Goal: Task Accomplishment & Management: Use online tool/utility

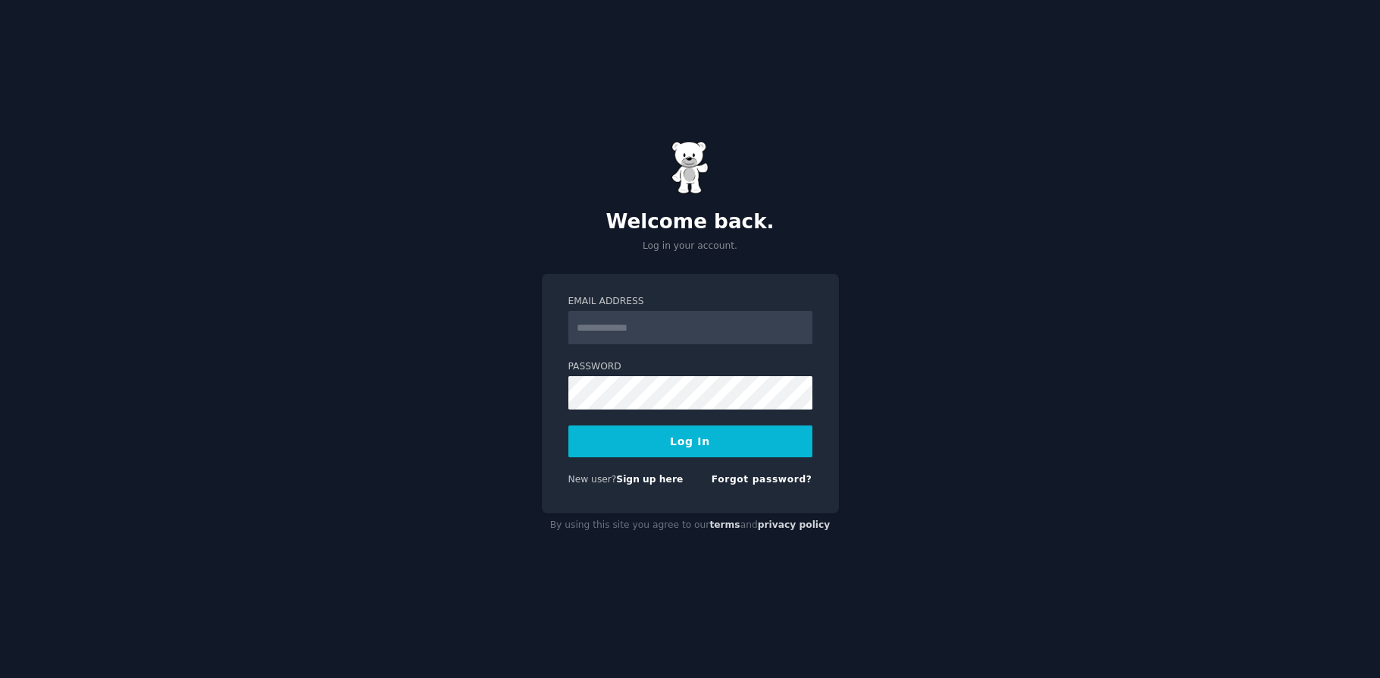
click at [635, 337] on input "Email Address" at bounding box center [690, 327] width 244 height 33
type input "**********"
click at [653, 432] on button "Log In" at bounding box center [690, 441] width 244 height 32
